Goal: Task Accomplishment & Management: Manage account settings

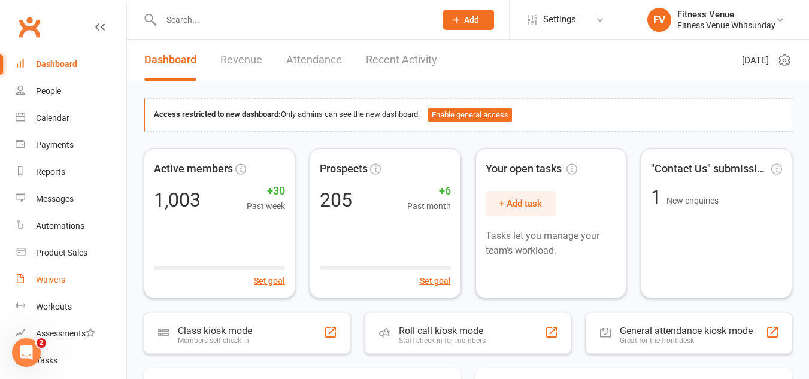
click at [66, 281] on link "Waivers" at bounding box center [71, 279] width 111 height 27
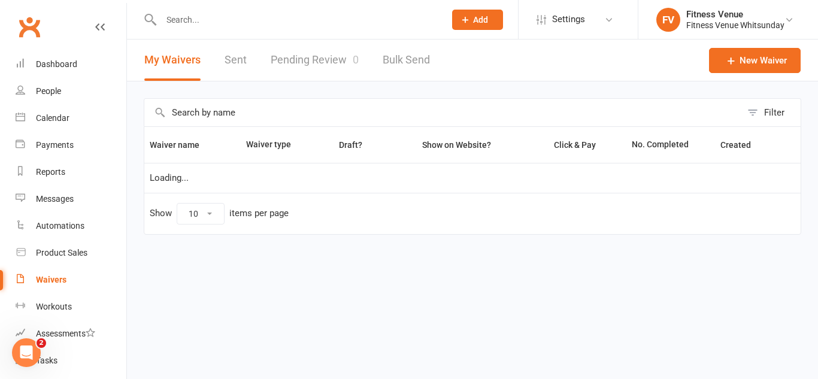
select select "25"
click at [295, 62] on link "Pending Review 0" at bounding box center [315, 60] width 88 height 41
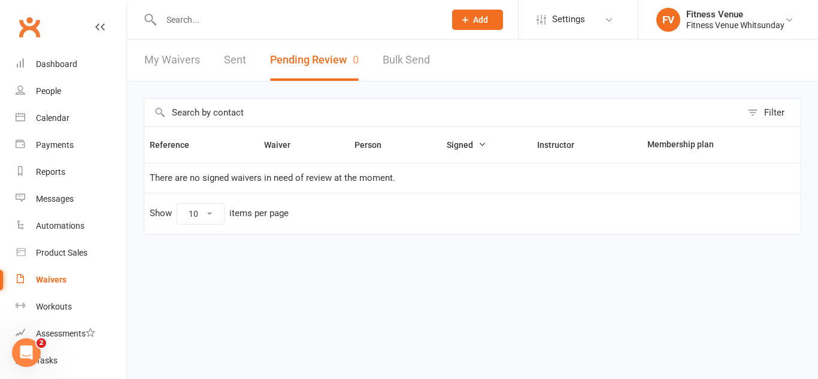
click at [295, 62] on button "Pending Review 0" at bounding box center [314, 60] width 89 height 41
click at [379, 285] on html "Prospect Member Non-attending contact Class / event Appointment Task Membership…" at bounding box center [409, 142] width 818 height 285
click at [332, 60] on button "Pending Review 0" at bounding box center [314, 60] width 89 height 41
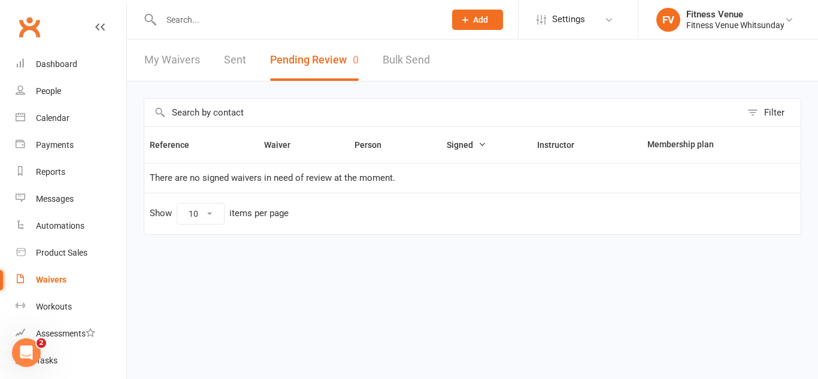
click at [317, 58] on button "Pending Review 0" at bounding box center [314, 60] width 89 height 41
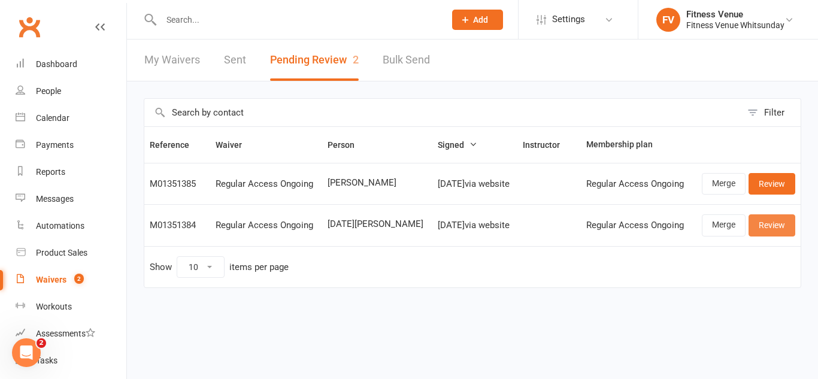
click at [772, 226] on link "Review" at bounding box center [771, 225] width 47 height 22
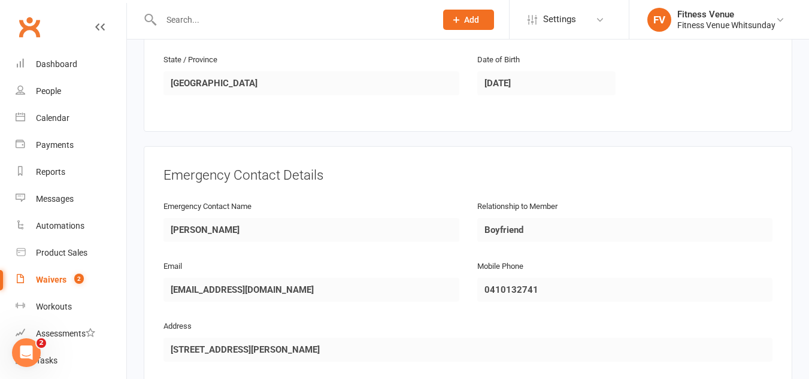
scroll to position [443, 0]
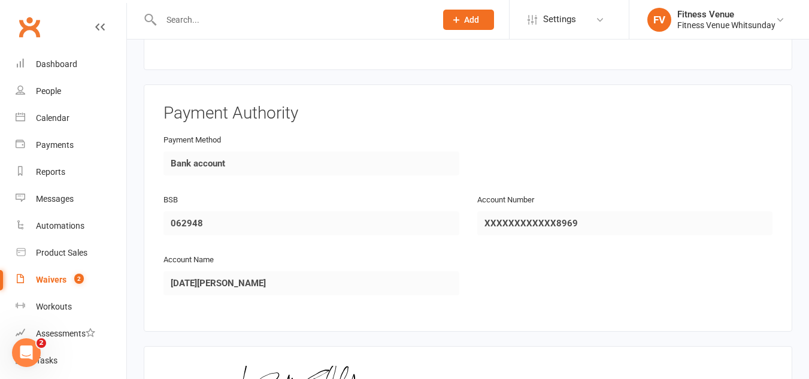
scroll to position [1758, 0]
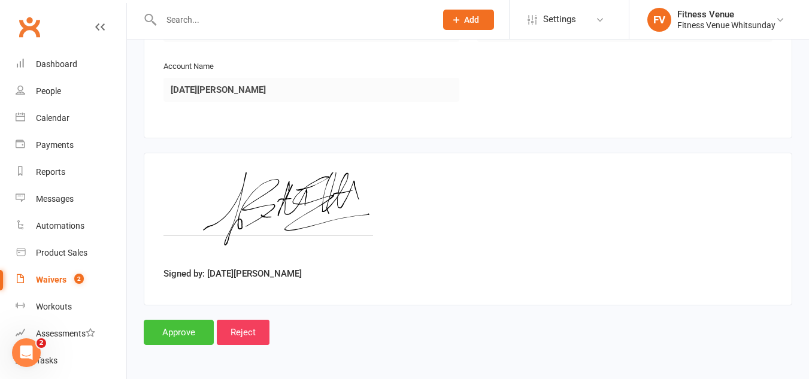
click at [172, 329] on input "Approve" at bounding box center [179, 332] width 70 height 25
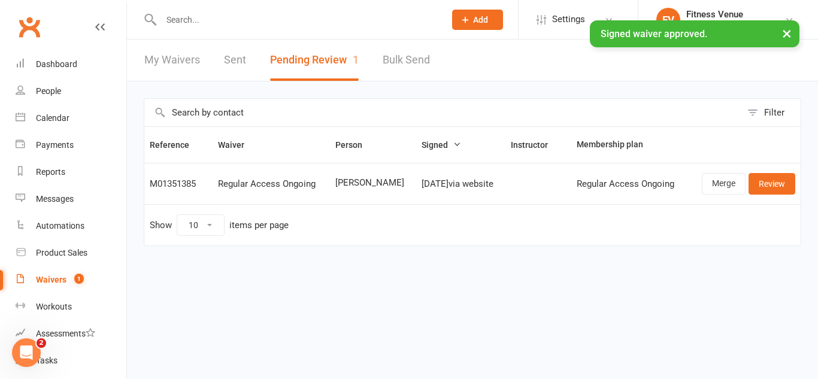
click at [242, 67] on link "Sent" at bounding box center [235, 60] width 22 height 41
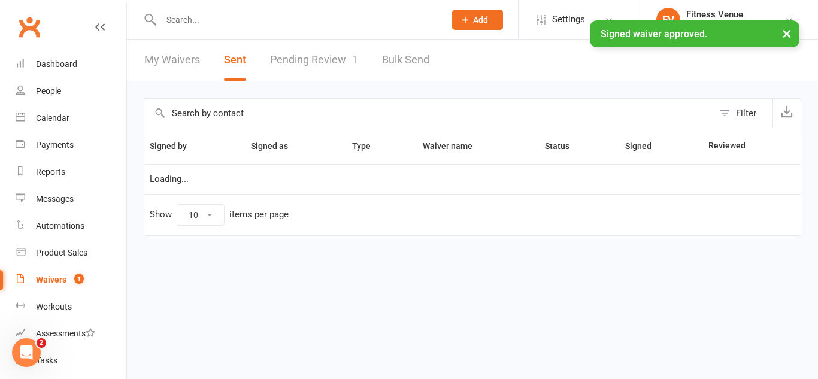
select select "100"
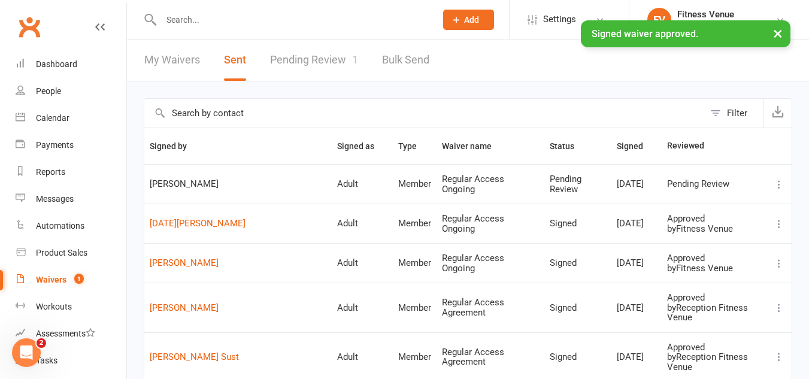
click at [197, 180] on span "Alfonso Rodriguez" at bounding box center [238, 184] width 177 height 10
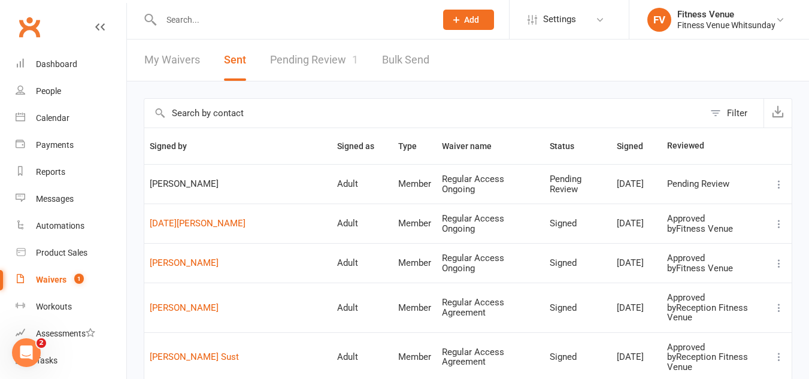
click at [159, 180] on span "Alfonso Rodriguez" at bounding box center [238, 184] width 177 height 10
click at [314, 54] on link "Pending Review 1" at bounding box center [314, 60] width 88 height 41
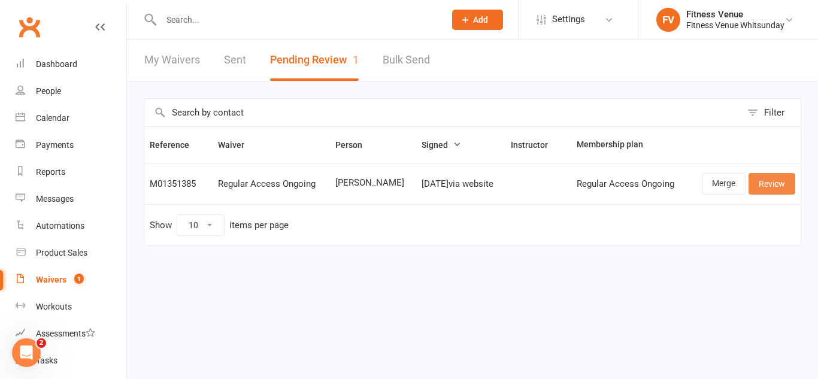
click at [772, 181] on link "Review" at bounding box center [771, 184] width 47 height 22
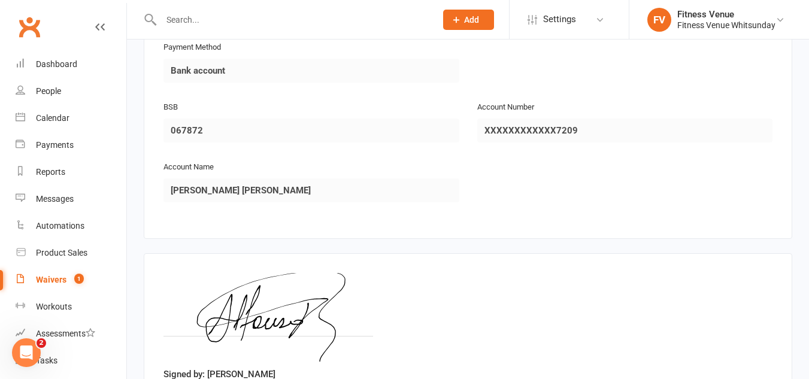
scroll to position [1758, 0]
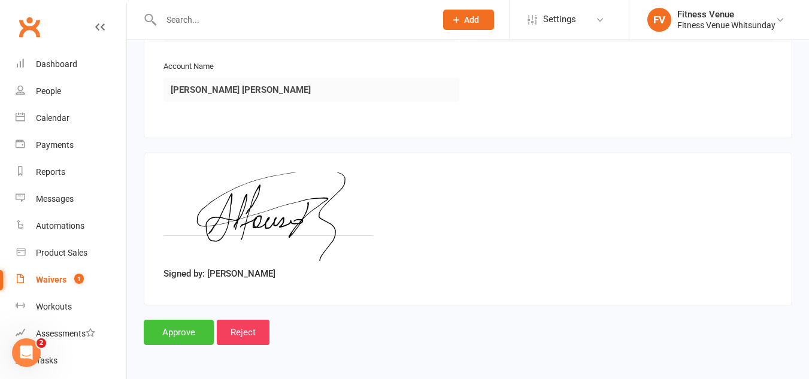
click at [176, 332] on input "Approve" at bounding box center [179, 332] width 70 height 25
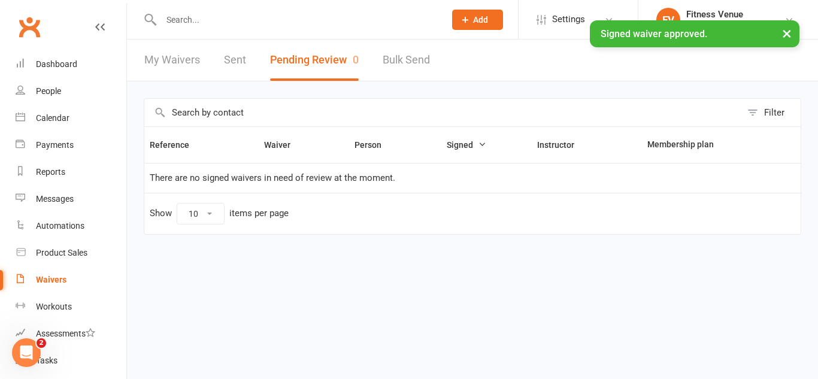
click at [221, 56] on div "My Waivers Sent Pending Review 0 Bulk Send" at bounding box center [287, 60] width 320 height 41
click at [227, 60] on link "Sent" at bounding box center [235, 60] width 22 height 41
select select "100"
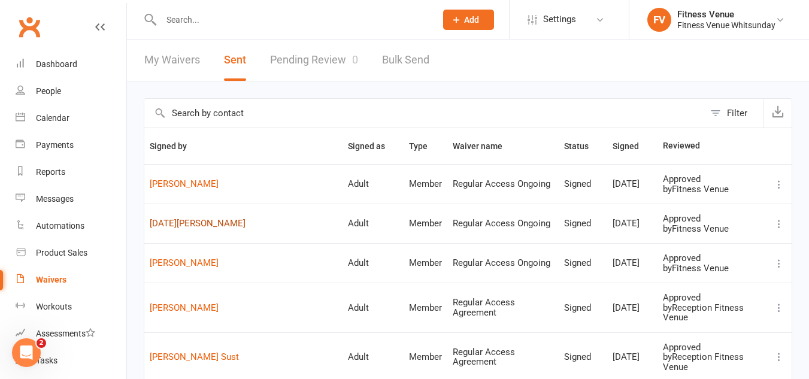
click at [187, 226] on link "[DATE][PERSON_NAME]" at bounding box center [243, 224] width 187 height 10
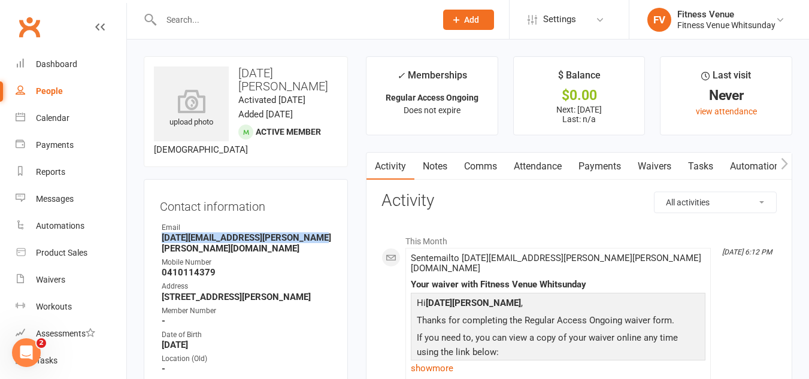
drag, startPoint x: 308, startPoint y: 253, endPoint x: 137, endPoint y: 254, distance: 171.2
copy strong "[DATE][EMAIL_ADDRESS][PERSON_NAME][PERSON_NAME][DOMAIN_NAME]"
click at [772, 169] on link "Automations" at bounding box center [756, 167] width 71 height 28
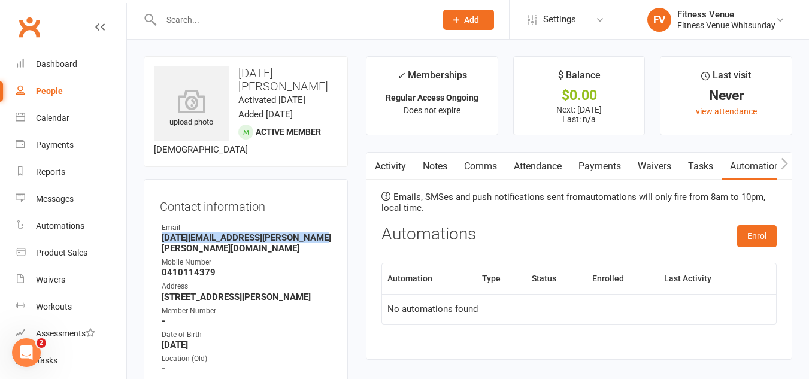
click at [784, 165] on icon "button" at bounding box center [784, 163] width 7 height 13
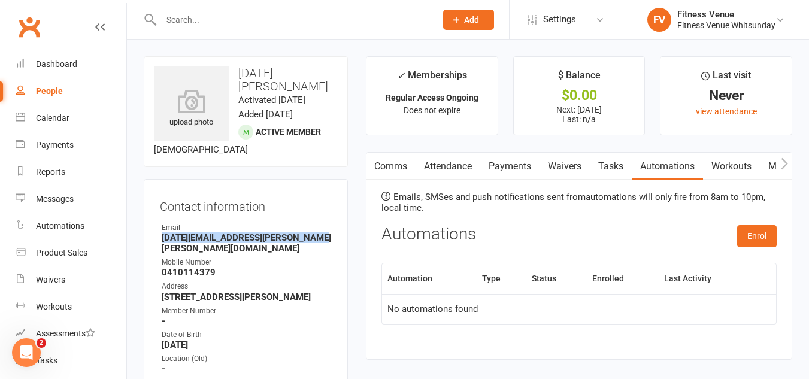
scroll to position [0, 90]
click at [786, 166] on icon "button" at bounding box center [784, 163] width 7 height 13
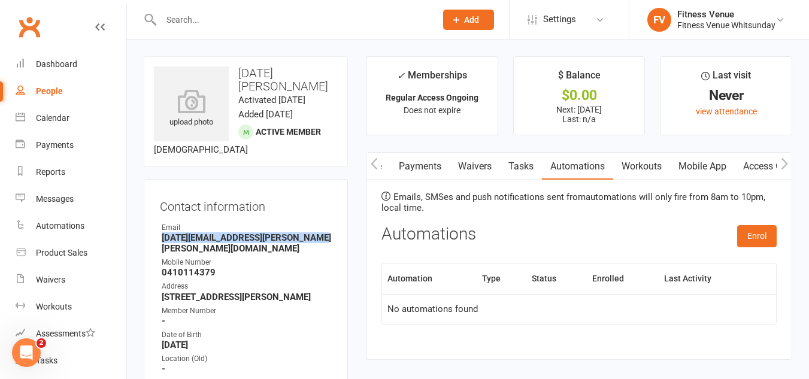
scroll to position [0, 180]
click at [696, 166] on link "Mobile App" at bounding box center [702, 167] width 65 height 28
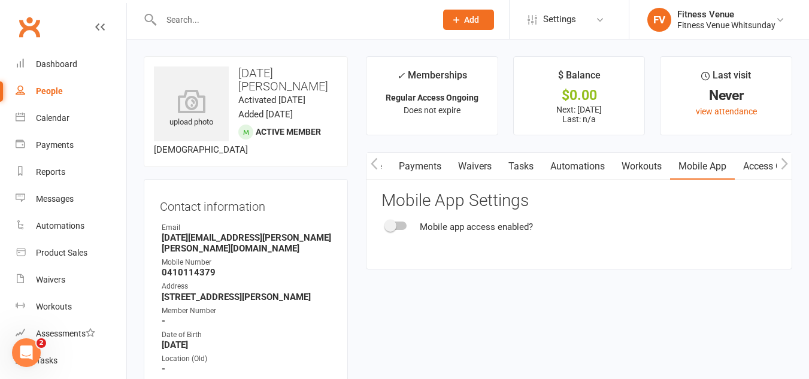
click at [401, 227] on div at bounding box center [396, 226] width 20 height 8
click at [386, 224] on input "checkbox" at bounding box center [386, 224] width 0 height 0
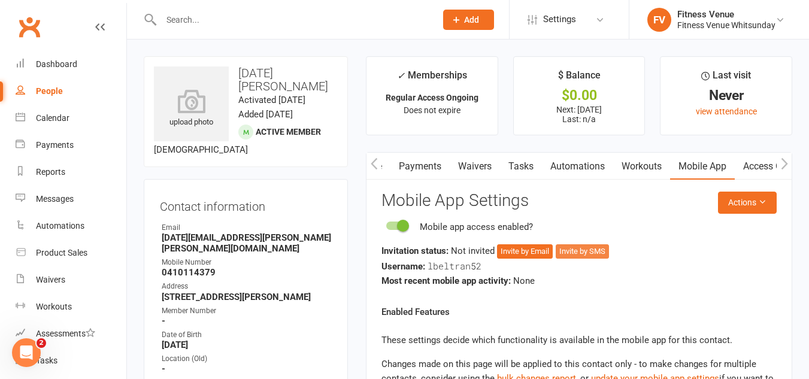
click at [572, 253] on button "Invite by SMS" at bounding box center [582, 251] width 53 height 14
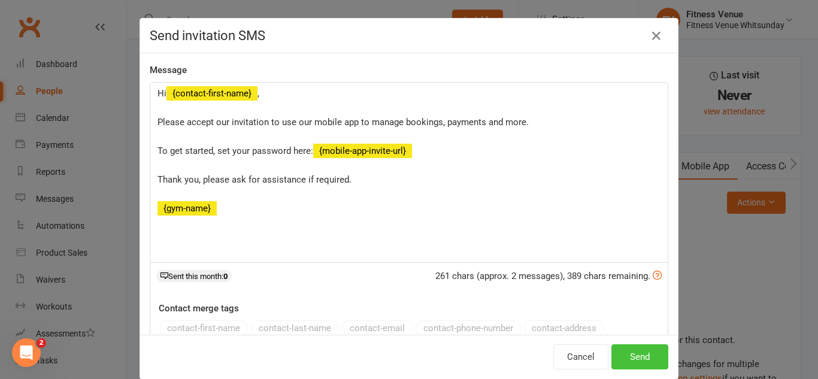
click at [637, 353] on button "Send" at bounding box center [639, 356] width 57 height 25
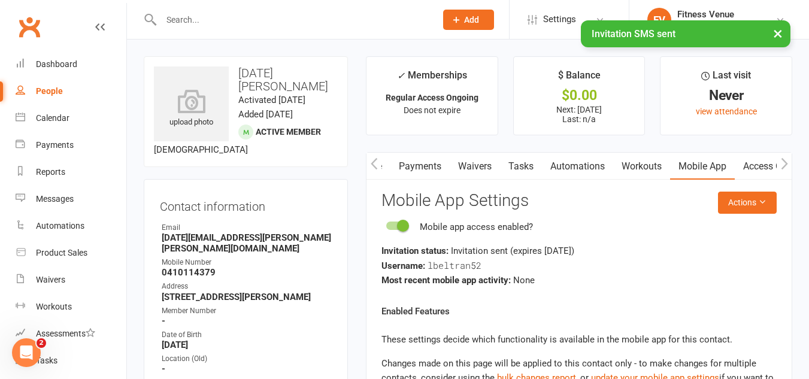
click at [751, 160] on link "Access Control" at bounding box center [775, 167] width 80 height 28
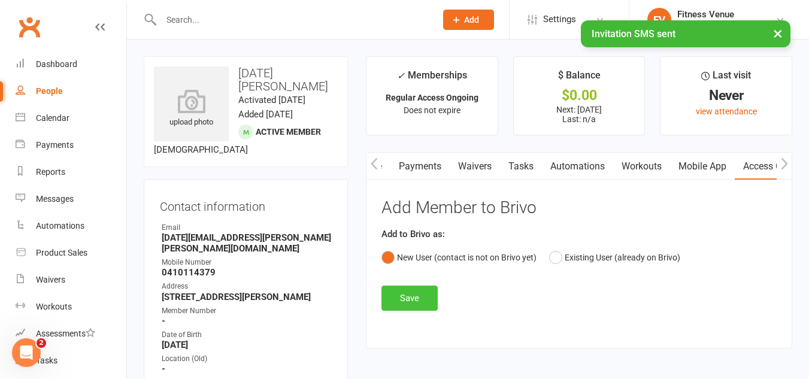
click at [405, 296] on button "Save" at bounding box center [409, 298] width 56 height 25
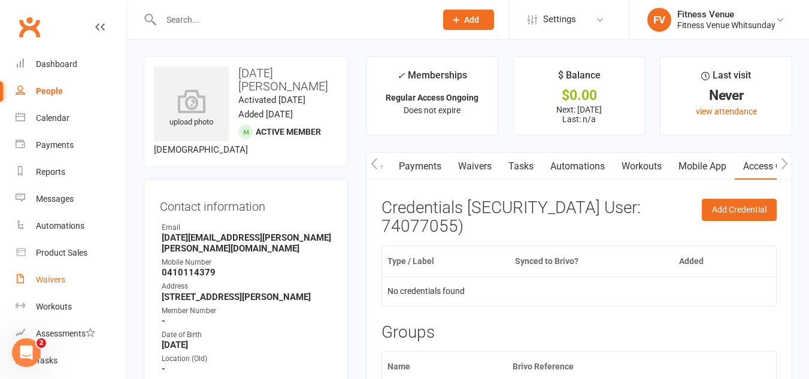
click at [52, 286] on link "Waivers" at bounding box center [71, 279] width 111 height 27
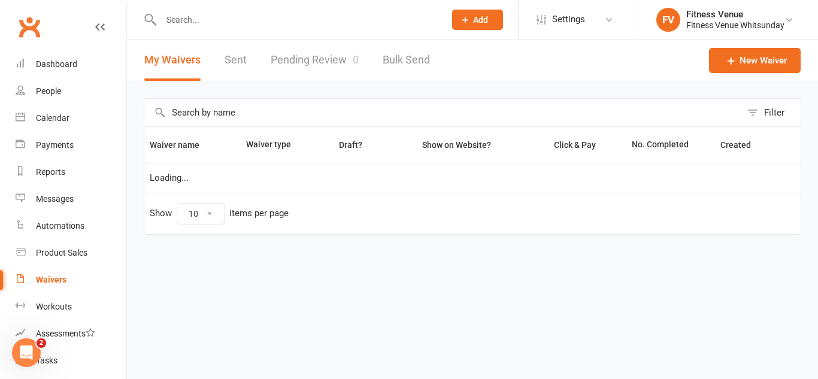
select select "25"
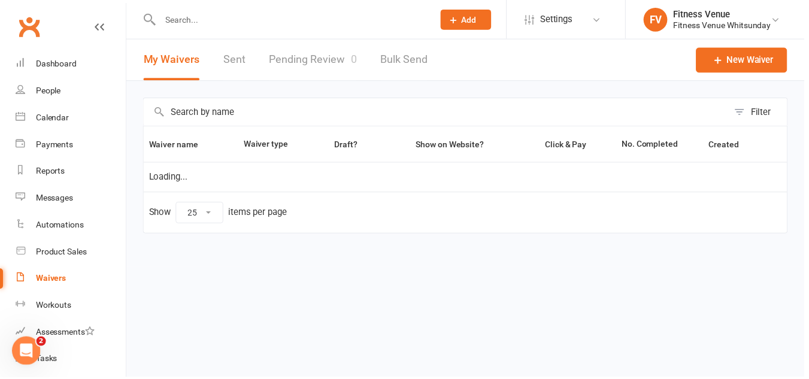
click at [237, 61] on link "Sent" at bounding box center [236, 60] width 22 height 41
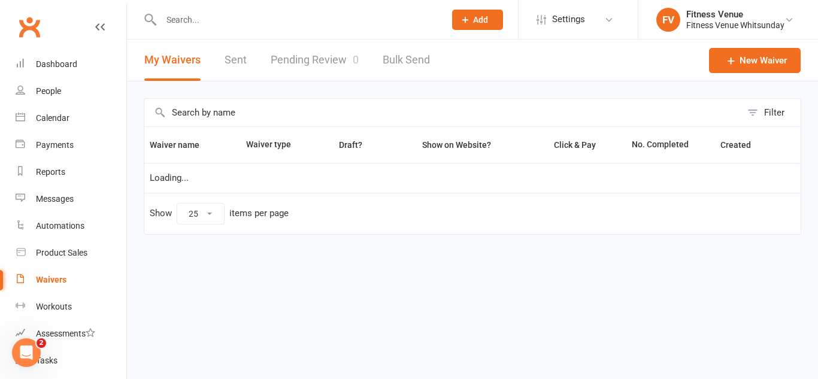
select select "100"
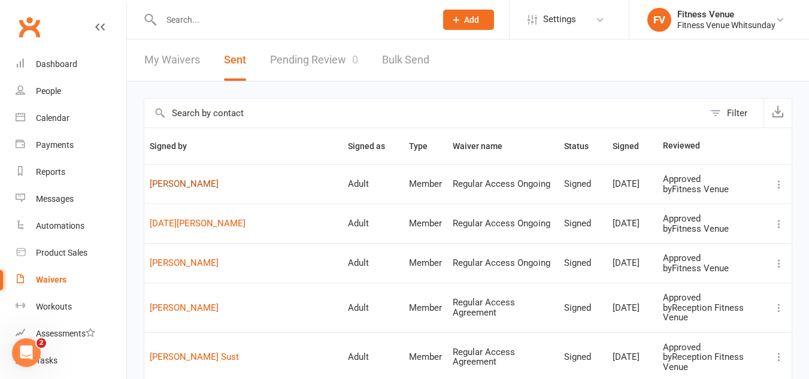
click at [209, 186] on link "Alfonso Rodriguez" at bounding box center [243, 184] width 187 height 10
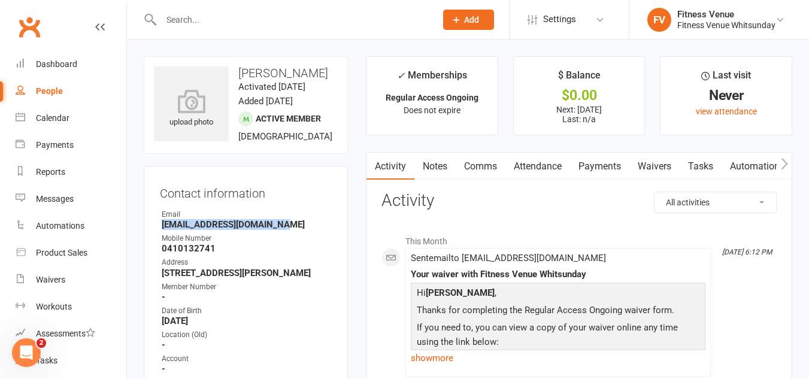
drag, startPoint x: 277, startPoint y: 252, endPoint x: 156, endPoint y: 254, distance: 121.0
click at [156, 254] on div "Contact information Owner Email alforodriguez@hotmail.com Mobile Number 0410132…" at bounding box center [246, 304] width 204 height 277
copy strong "alforodriguez@hotmail.com"
click at [780, 162] on button "button" at bounding box center [784, 166] width 15 height 27
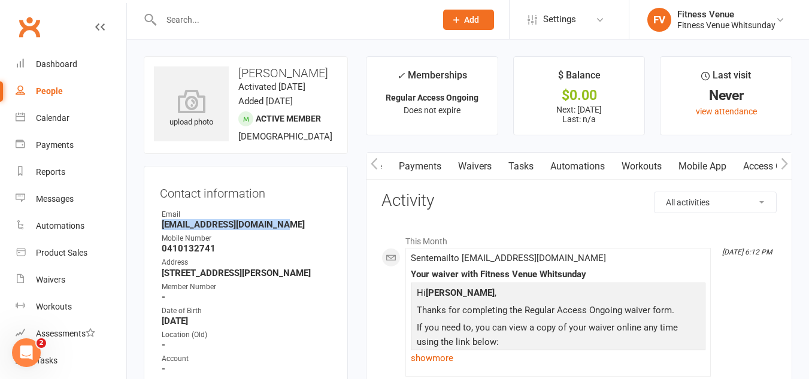
click at [780, 162] on button "button" at bounding box center [784, 166] width 15 height 27
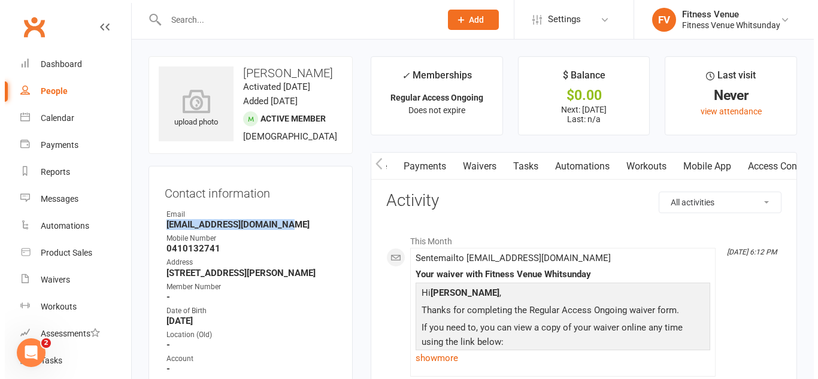
scroll to position [0, 286]
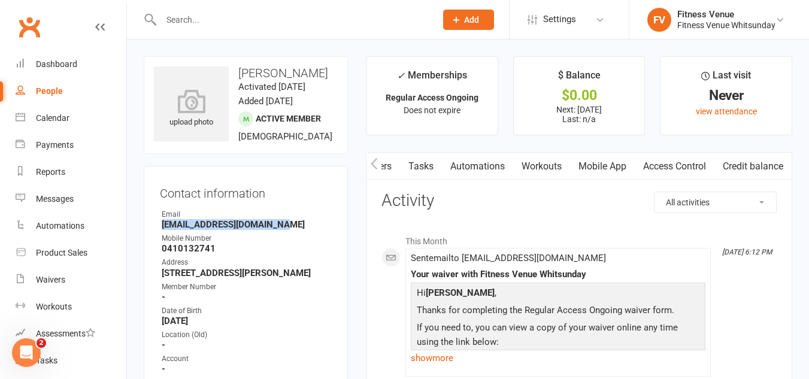
click at [583, 164] on link "Mobile App" at bounding box center [602, 167] width 65 height 28
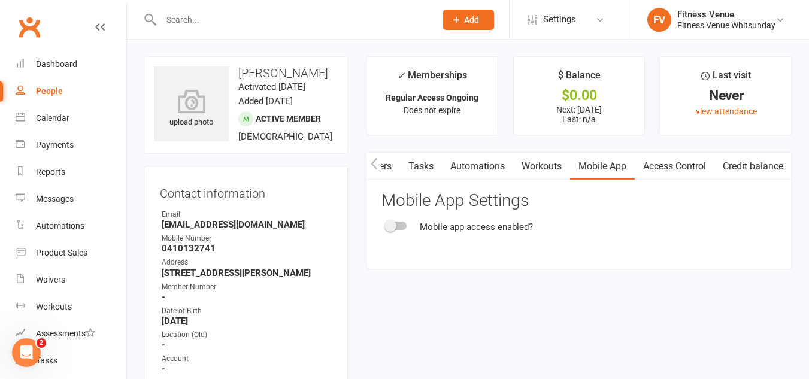
click at [396, 227] on span at bounding box center [390, 226] width 12 height 12
click at [386, 224] on input "checkbox" at bounding box center [386, 224] width 0 height 0
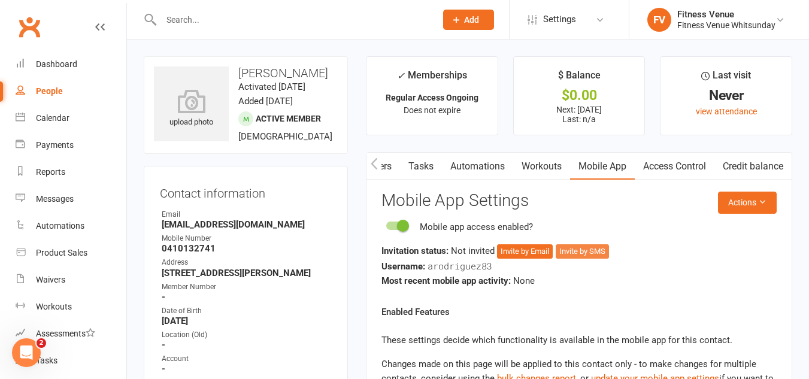
click at [574, 250] on button "Invite by SMS" at bounding box center [582, 251] width 53 height 14
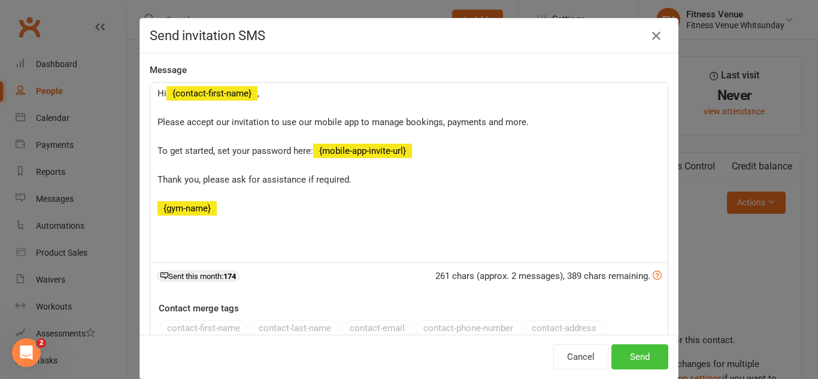
click at [632, 357] on button "Send" at bounding box center [639, 356] width 57 height 25
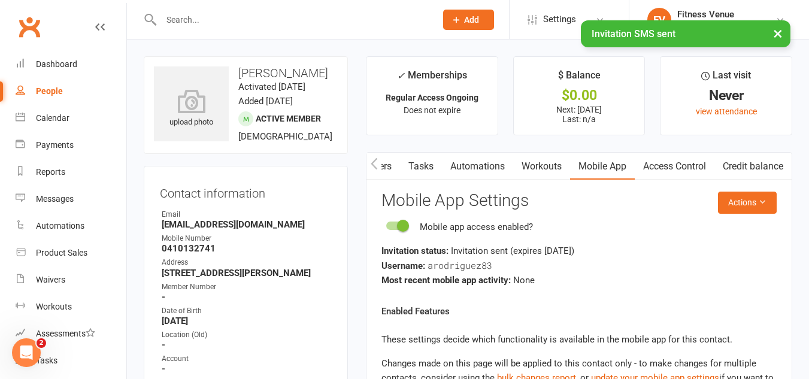
click at [675, 164] on link "Access Control" at bounding box center [675, 167] width 80 height 28
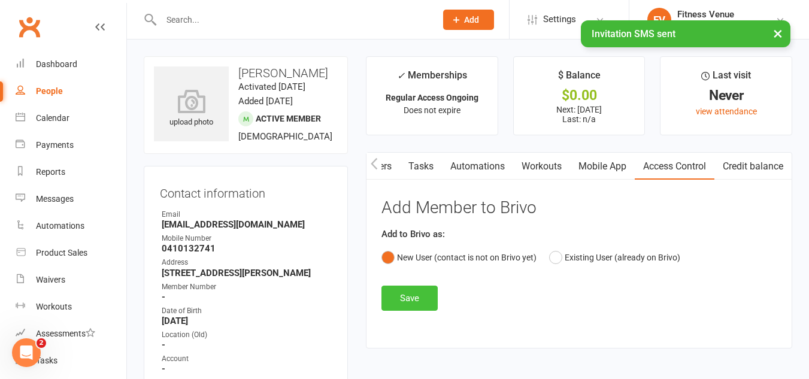
click at [414, 288] on button "Save" at bounding box center [409, 298] width 56 height 25
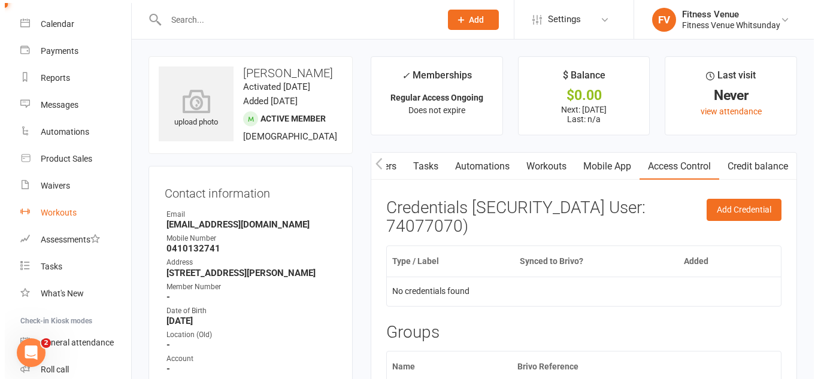
scroll to position [93, 0]
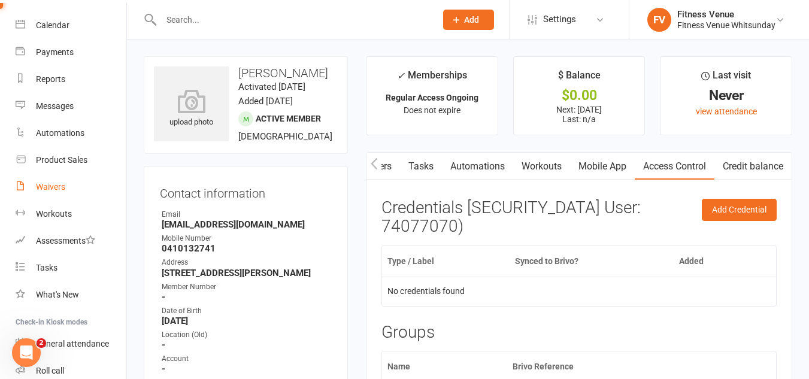
click at [58, 187] on div "Waivers" at bounding box center [50, 187] width 29 height 10
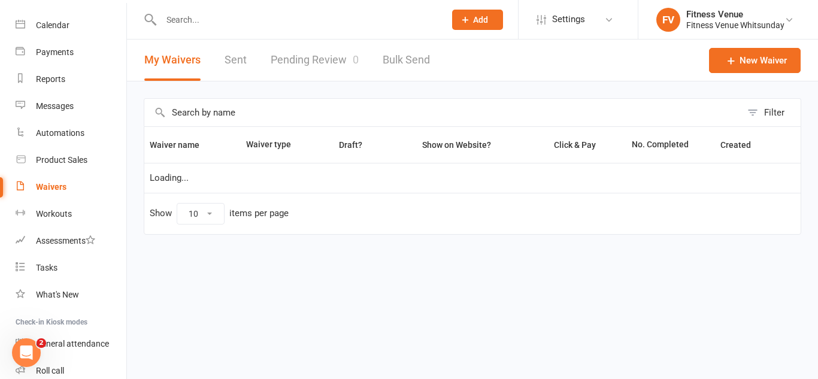
select select "25"
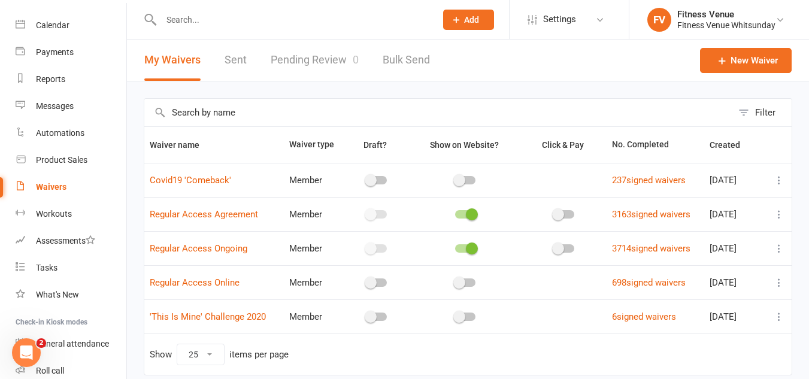
click at [327, 61] on link "Pending Review 0" at bounding box center [315, 60] width 88 height 41
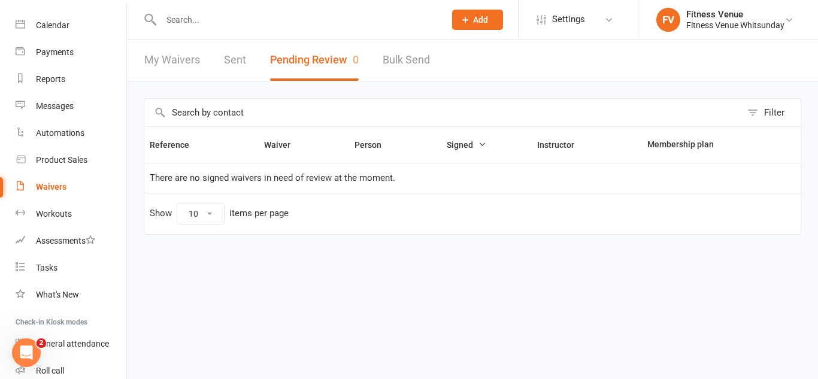
click at [327, 61] on button "Pending Review 0" at bounding box center [314, 60] width 89 height 41
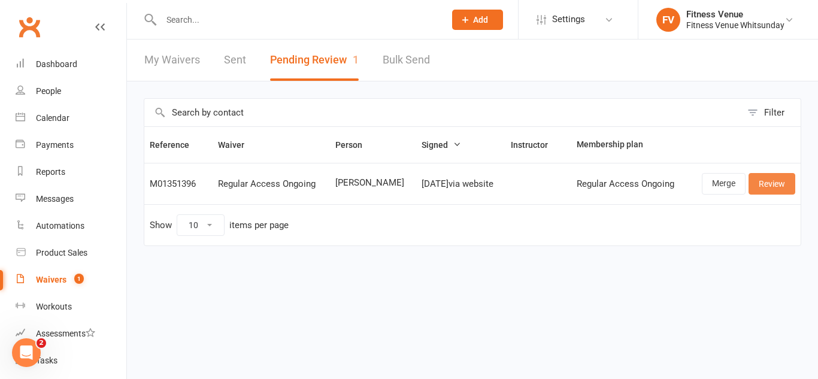
click at [787, 186] on link "Review" at bounding box center [771, 184] width 47 height 22
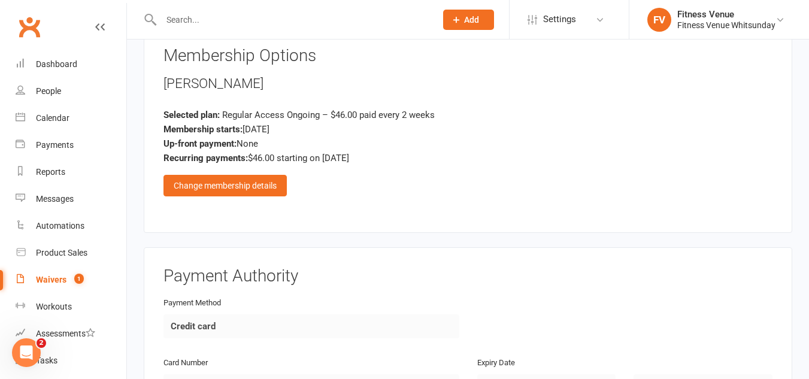
scroll to position [1758, 0]
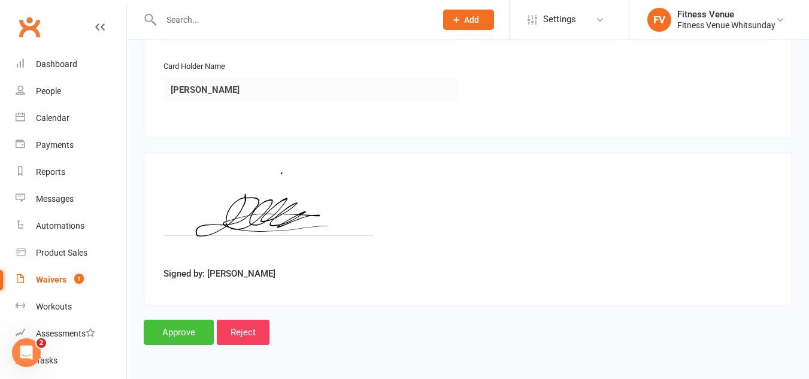
drag, startPoint x: 228, startPoint y: 260, endPoint x: 180, endPoint y: 336, distance: 90.4
click at [180, 336] on input "Approve" at bounding box center [179, 332] width 70 height 25
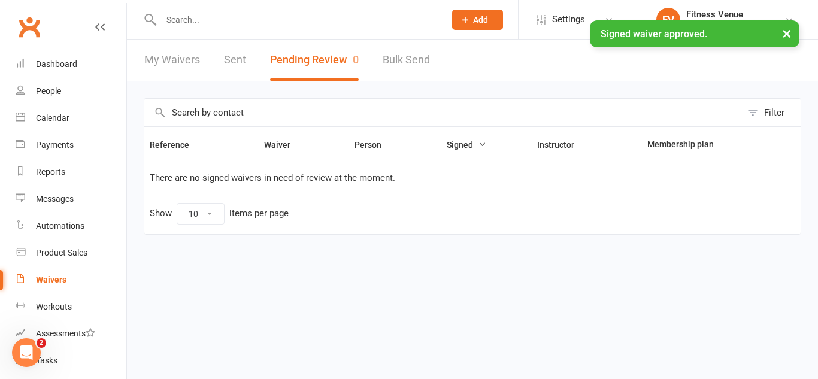
click at [232, 63] on link "Sent" at bounding box center [235, 60] width 22 height 41
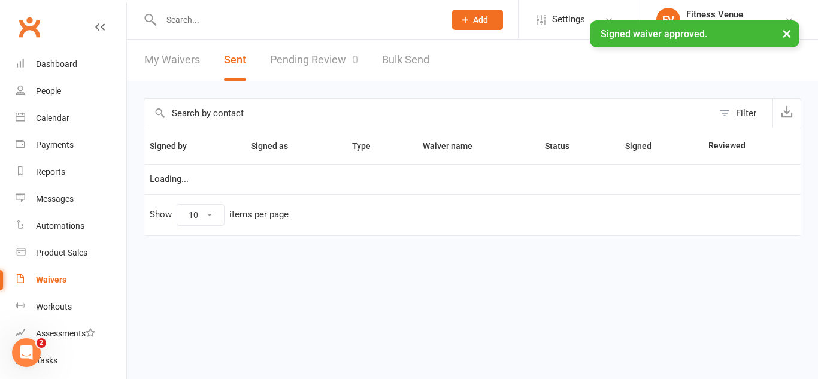
select select "100"
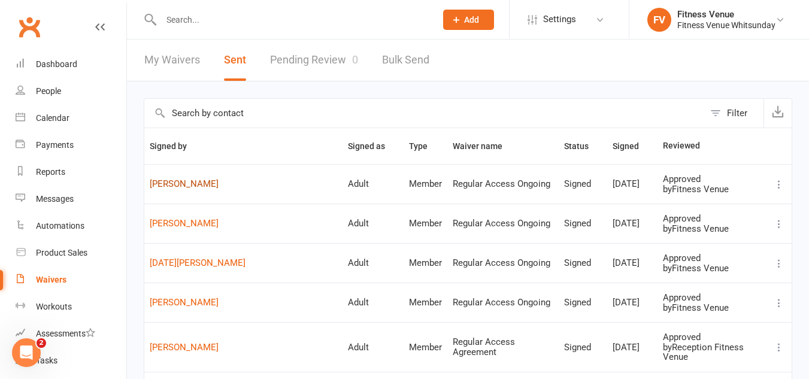
click at [193, 186] on link "Dylan Hitchcox" at bounding box center [243, 184] width 187 height 10
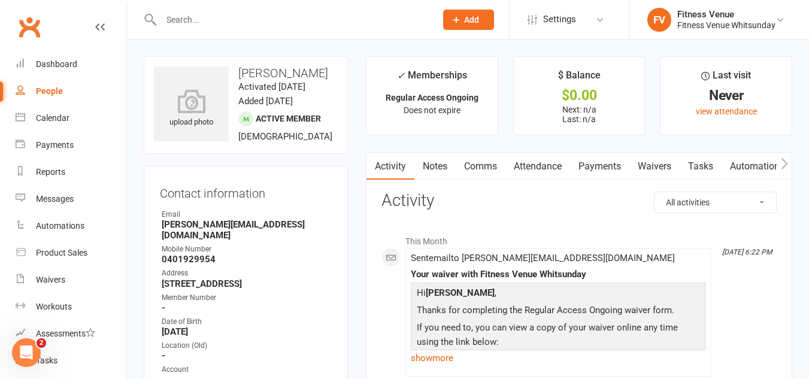
click at [786, 165] on icon "button" at bounding box center [784, 163] width 7 height 11
click at [706, 165] on link "Mobile App" at bounding box center [702, 167] width 65 height 28
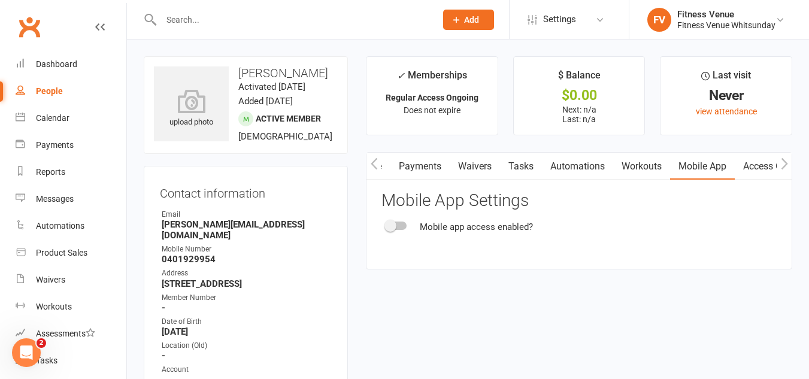
click at [390, 226] on span at bounding box center [390, 226] width 12 height 12
click at [386, 224] on input "checkbox" at bounding box center [386, 224] width 0 height 0
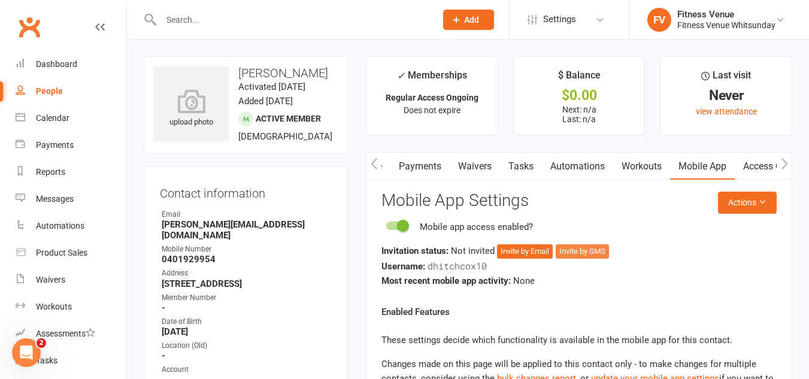
click at [577, 253] on button "Invite by SMS" at bounding box center [582, 251] width 53 height 14
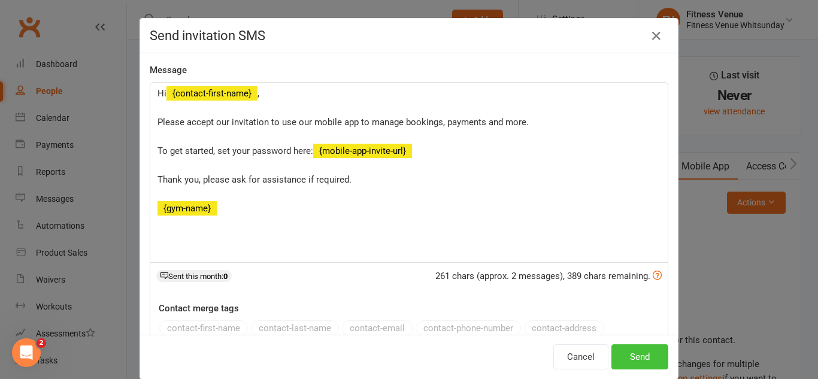
click at [638, 354] on button "Send" at bounding box center [639, 356] width 57 height 25
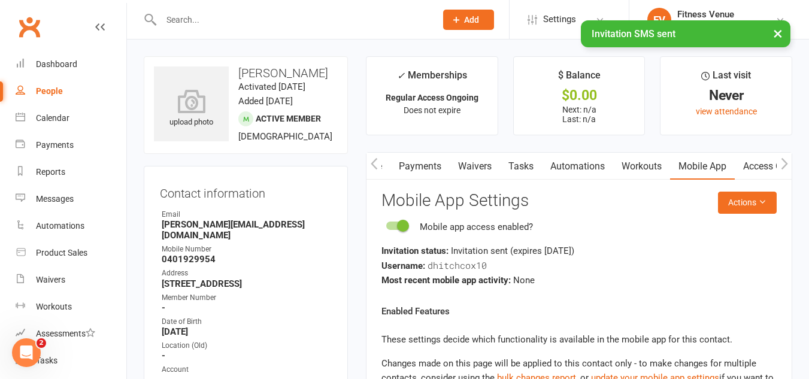
click at [757, 169] on link "Access Control" at bounding box center [775, 167] width 80 height 28
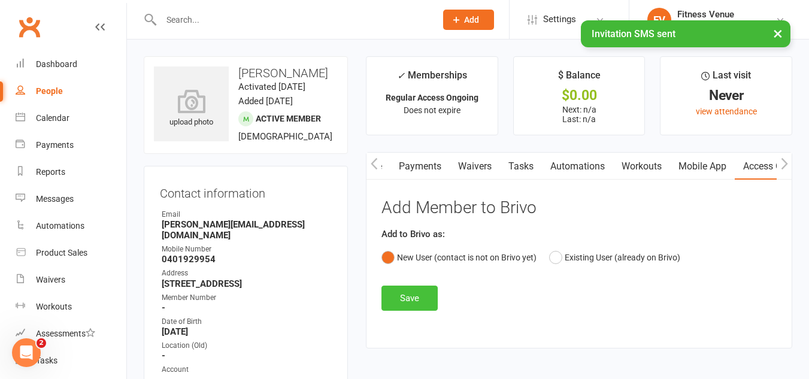
click at [423, 301] on button "Save" at bounding box center [409, 298] width 56 height 25
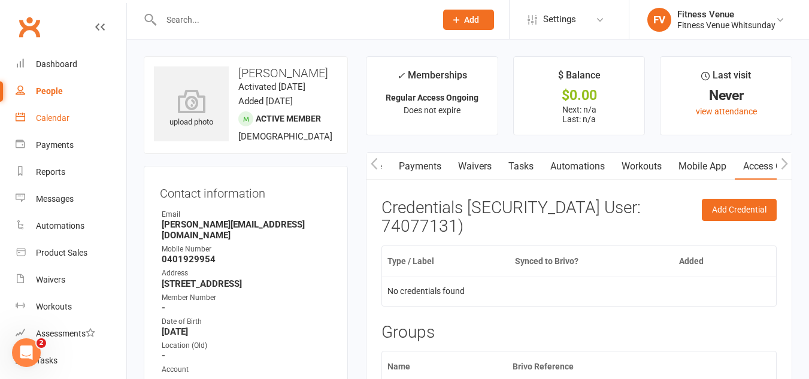
click at [56, 122] on div "Calendar" at bounding box center [53, 118] width 34 height 10
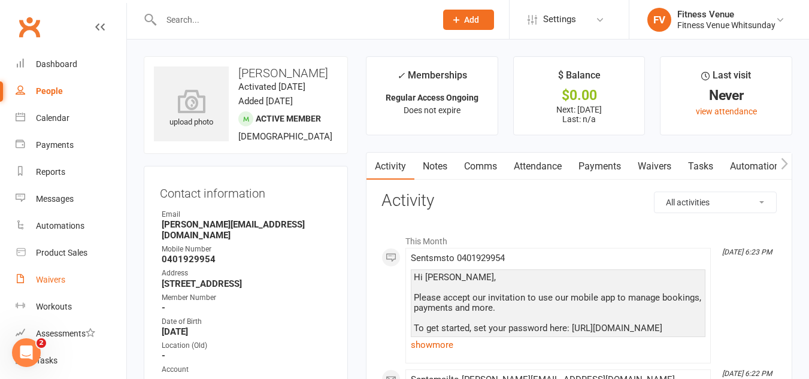
click at [44, 284] on div "Waivers" at bounding box center [50, 280] width 29 height 10
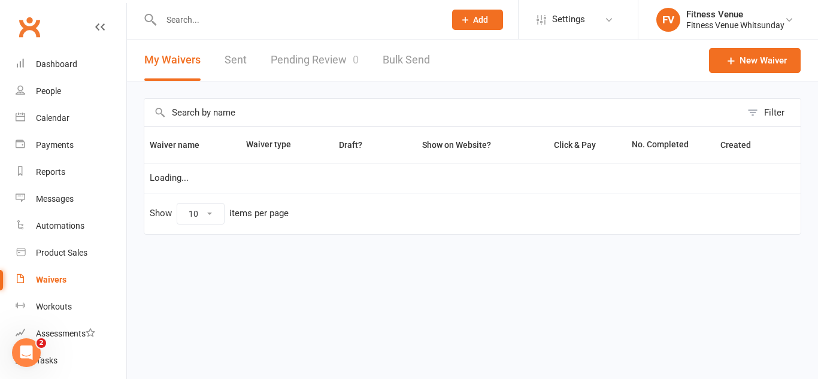
select select "25"
click at [307, 57] on link "Pending Review 0" at bounding box center [315, 60] width 88 height 41
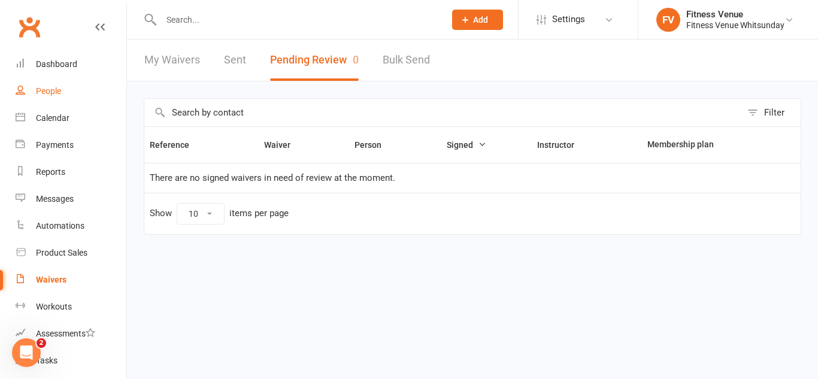
click at [54, 82] on link "People" at bounding box center [71, 91] width 111 height 27
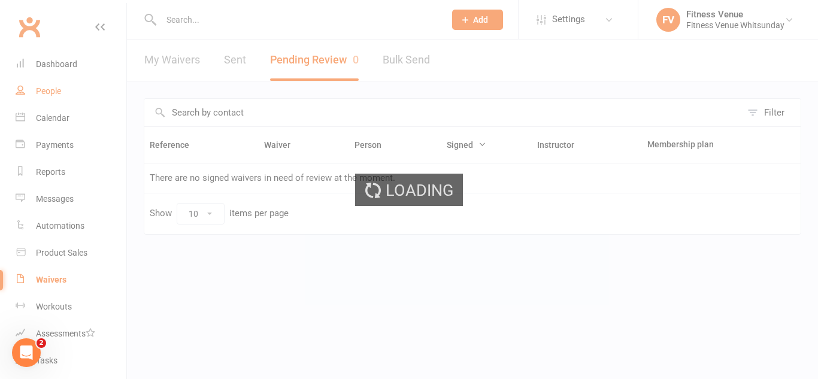
select select "100"
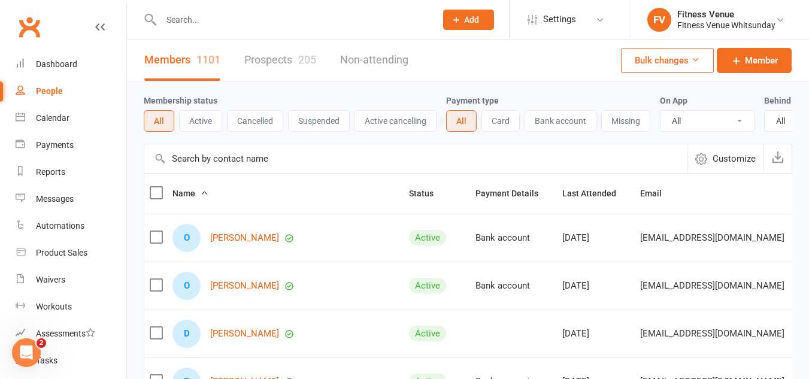
click at [193, 20] on input "text" at bounding box center [292, 19] width 270 height 17
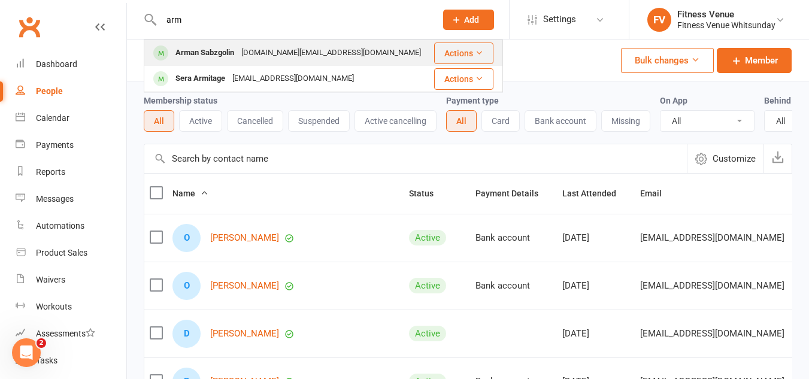
type input "arm"
click at [200, 49] on div "Arman Sabzgolin" at bounding box center [205, 52] width 66 height 17
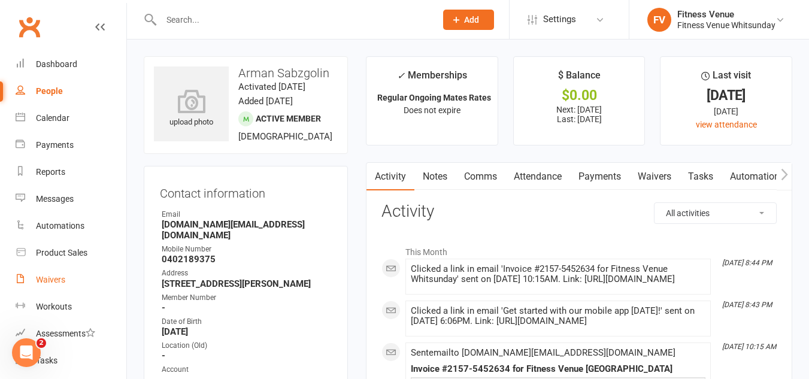
click at [69, 282] on link "Waivers" at bounding box center [71, 279] width 111 height 27
select select "25"
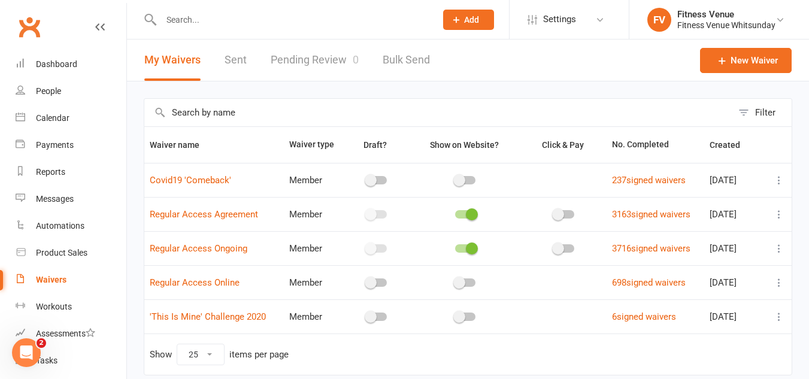
click at [290, 65] on link "Pending Review 0" at bounding box center [315, 60] width 88 height 41
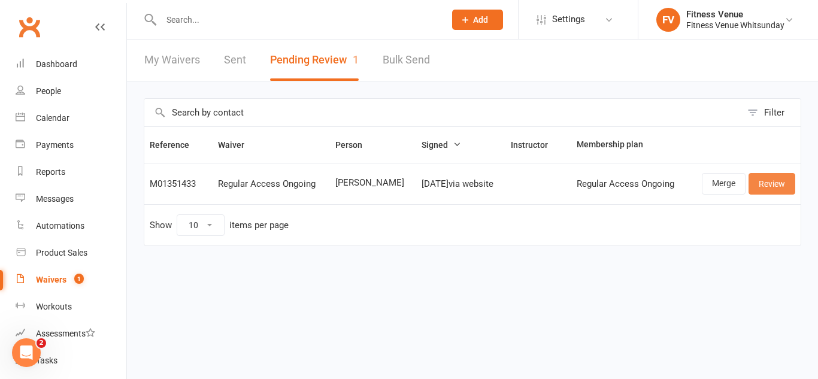
click at [771, 186] on link "Review" at bounding box center [771, 184] width 47 height 22
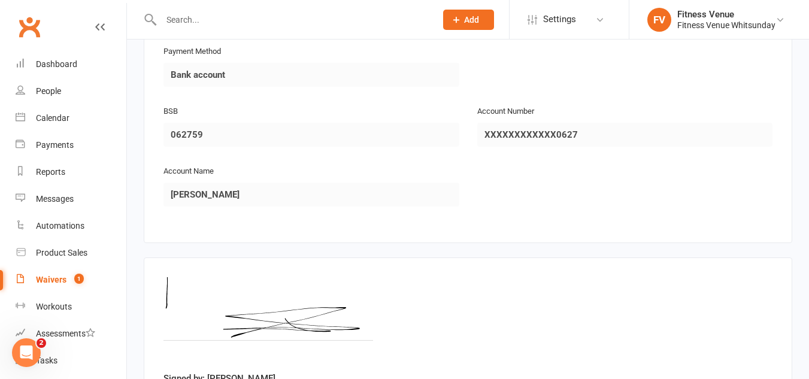
scroll to position [1758, 0]
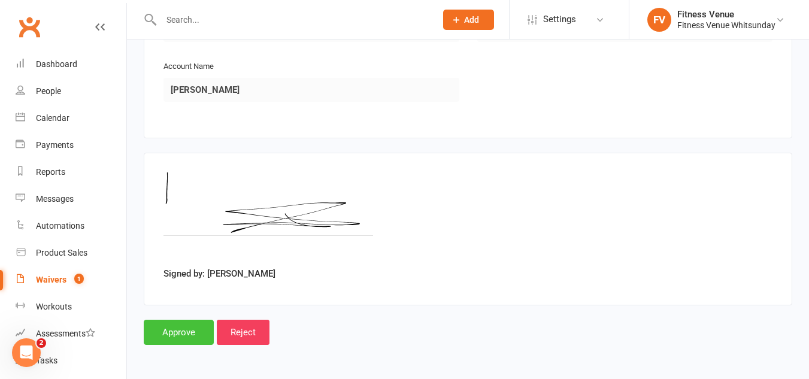
click at [183, 334] on input "Approve" at bounding box center [179, 332] width 70 height 25
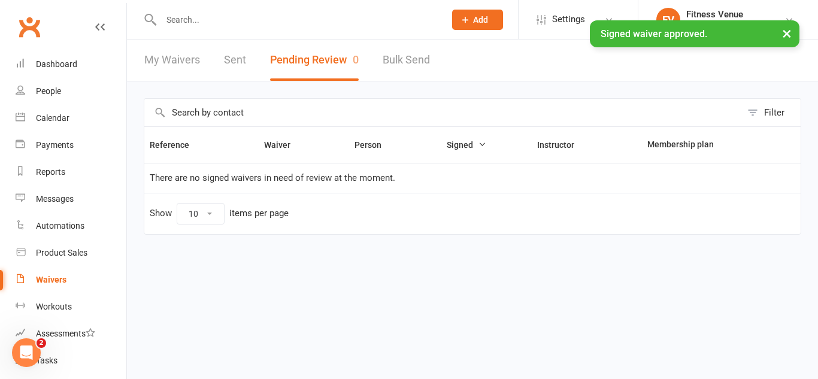
click at [235, 63] on link "Sent" at bounding box center [235, 60] width 22 height 41
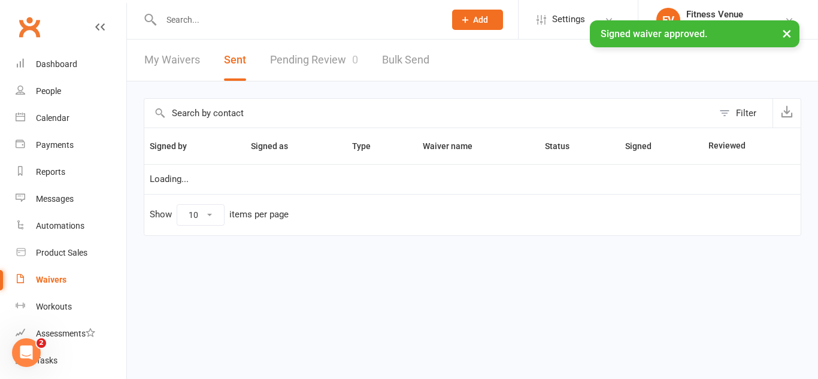
select select "100"
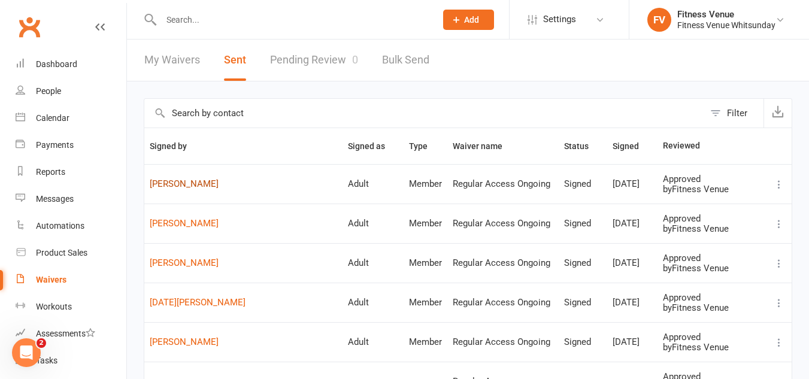
click at [195, 184] on link "Nahuel Gil rodriguez" at bounding box center [243, 184] width 187 height 10
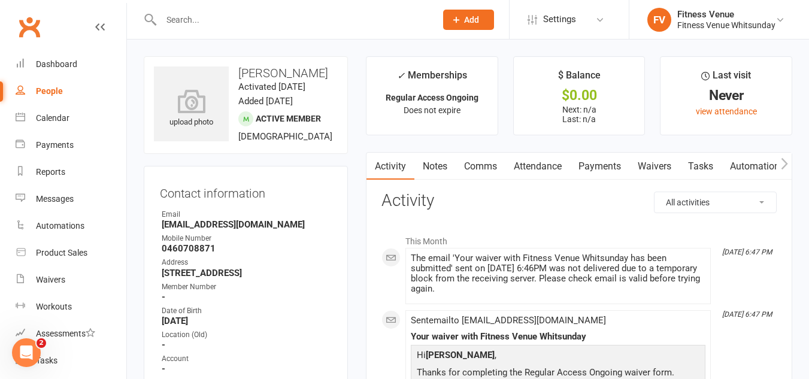
click at [783, 163] on icon "button" at bounding box center [784, 163] width 7 height 13
click at [700, 168] on link "Mobile App" at bounding box center [702, 167] width 65 height 28
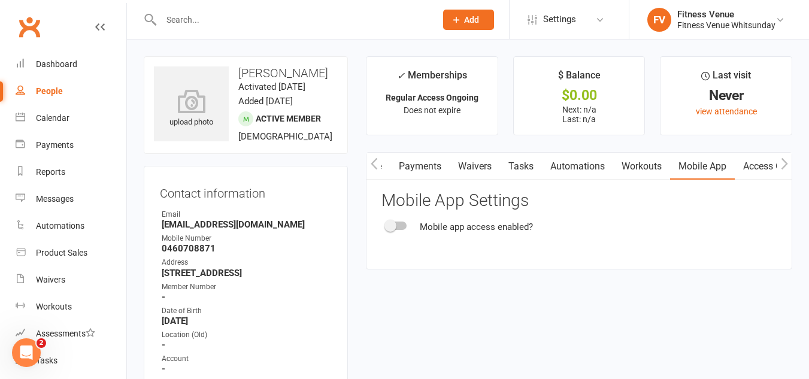
click at [399, 222] on div at bounding box center [396, 226] width 20 height 8
click at [386, 224] on input "checkbox" at bounding box center [386, 224] width 0 height 0
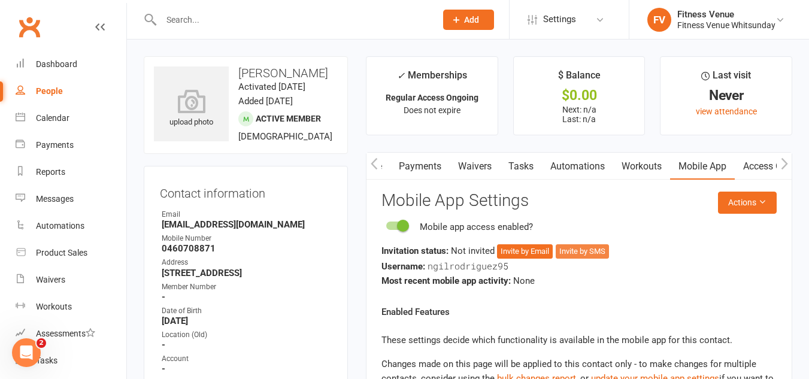
click at [589, 251] on button "Invite by SMS" at bounding box center [582, 251] width 53 height 14
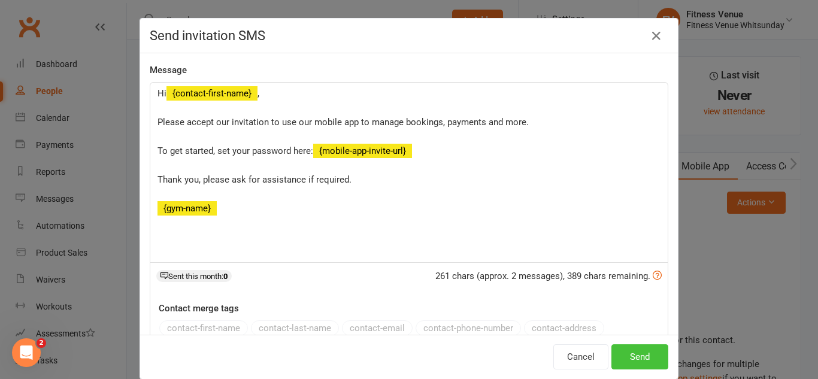
click at [621, 351] on button "Send" at bounding box center [639, 356] width 57 height 25
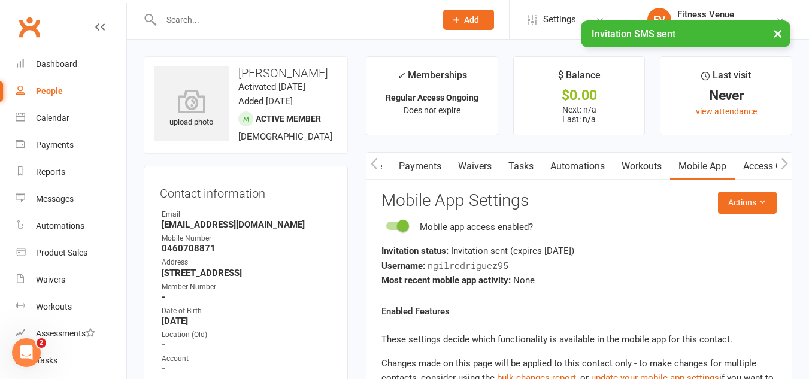
click at [759, 163] on link "Access Control" at bounding box center [775, 167] width 80 height 28
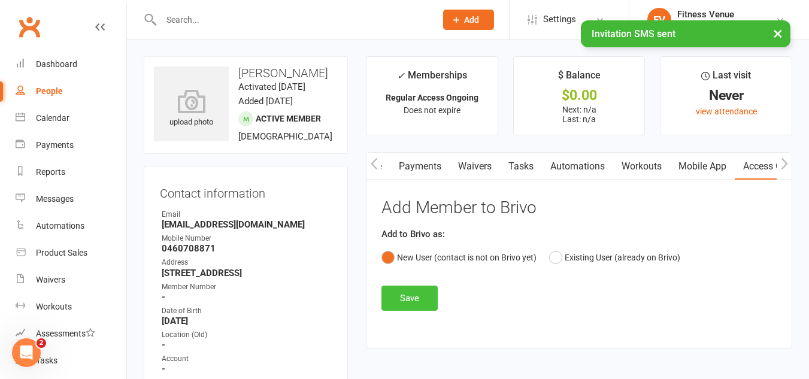
click at [414, 296] on button "Save" at bounding box center [409, 298] width 56 height 25
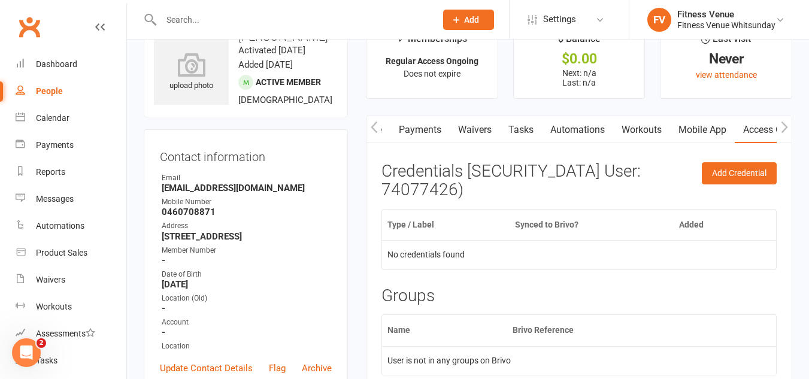
scroll to position [106, 0]
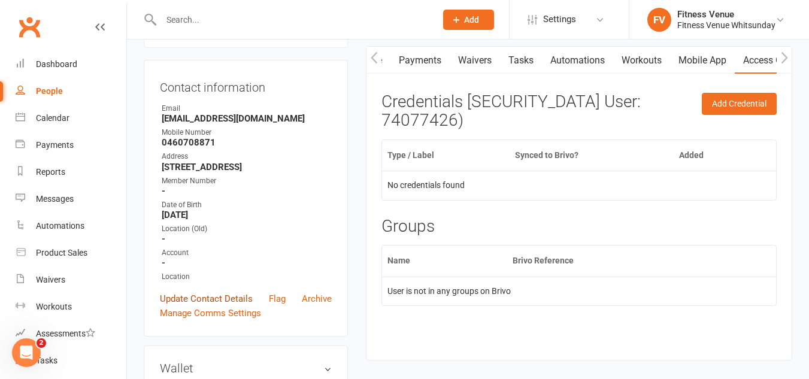
click at [231, 306] on link "Update Contact Details" at bounding box center [206, 299] width 93 height 14
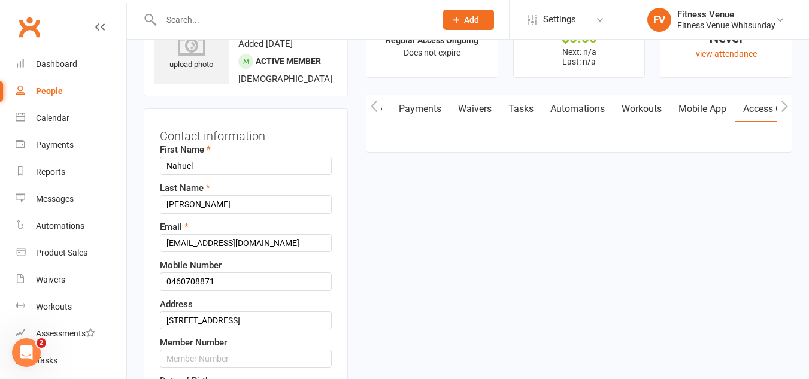
scroll to position [56, 0]
drag, startPoint x: 295, startPoint y: 293, endPoint x: 0, endPoint y: 242, distance: 299.5
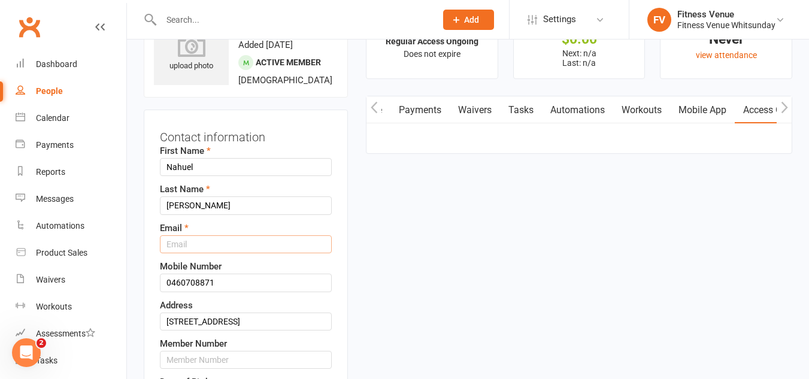
paste input "nahuelernestogr@gmail.com"
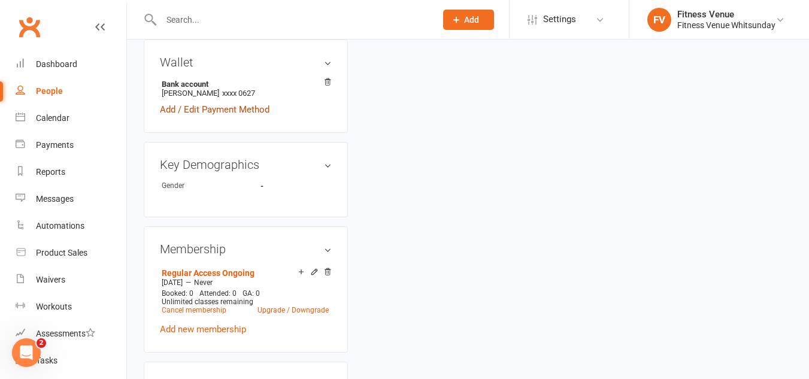
scroll to position [639, 0]
type input "nahuelernestogr@gmail.com"
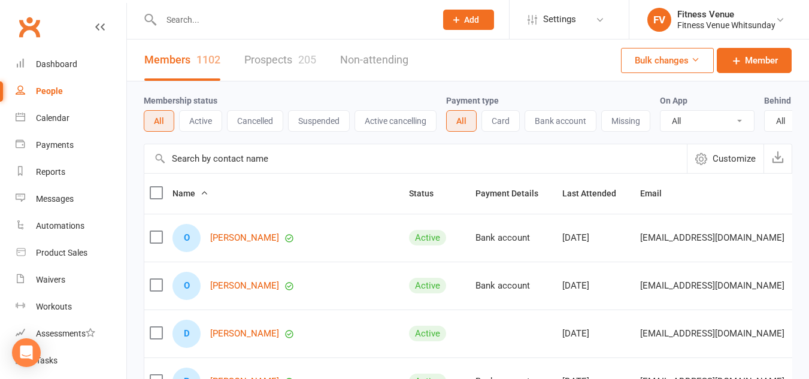
select select "100"
